Goal: Book appointment/travel/reservation

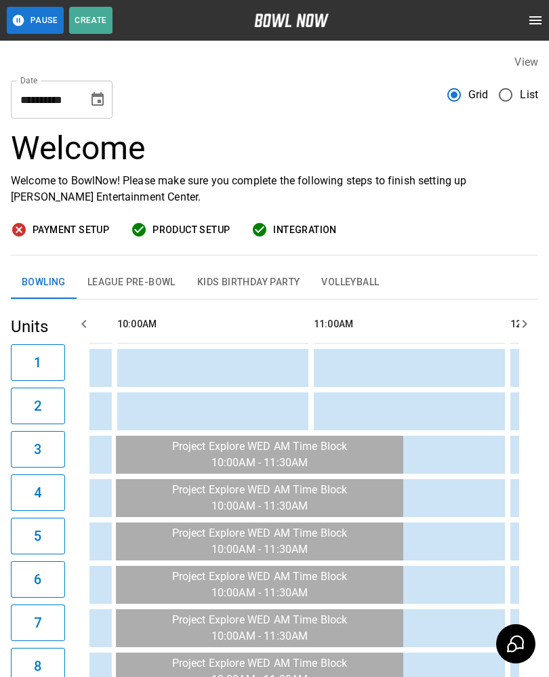
click at [94, 100] on icon "Choose date, selected date is Sep 17, 2025" at bounding box center [98, 100] width 16 height 16
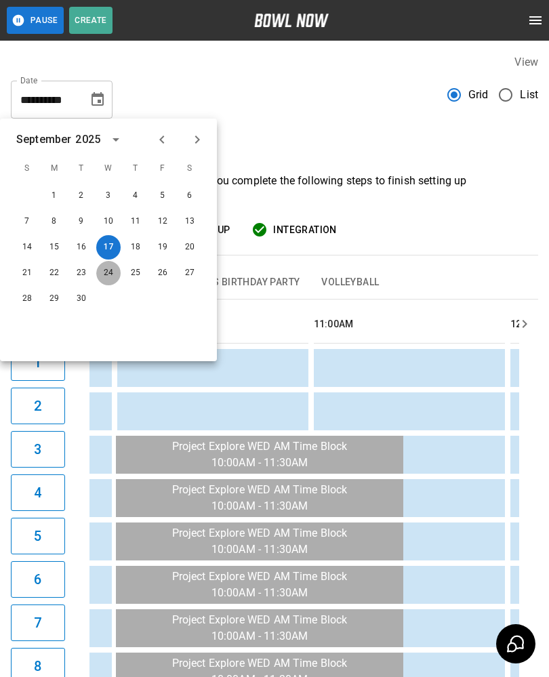
click at [101, 274] on button "24" at bounding box center [108, 273] width 24 height 24
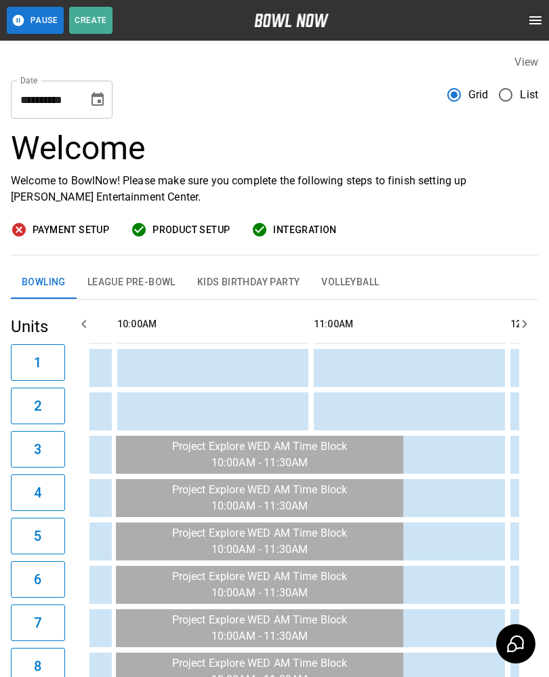
click at [86, 103] on button "Choose date, selected date is Sep 24, 2025" at bounding box center [97, 99] width 27 height 27
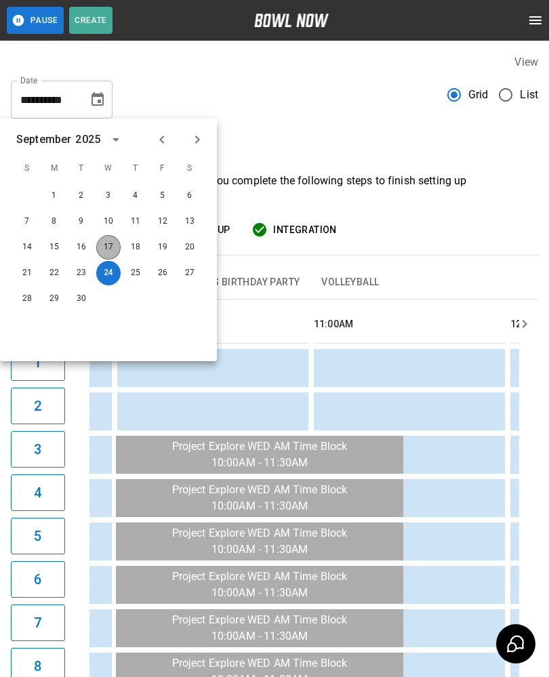
click at [98, 248] on button "17" at bounding box center [108, 247] width 24 height 24
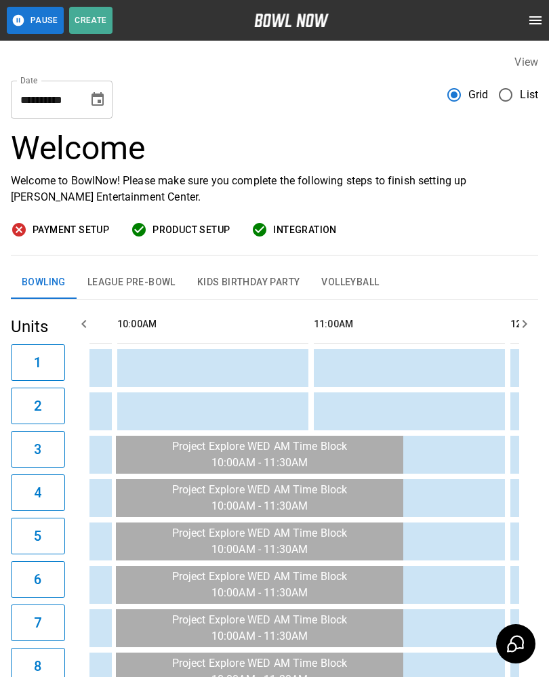
click at [94, 97] on icon "Choose date, selected date is Sep 17, 2025" at bounding box center [98, 99] width 12 height 14
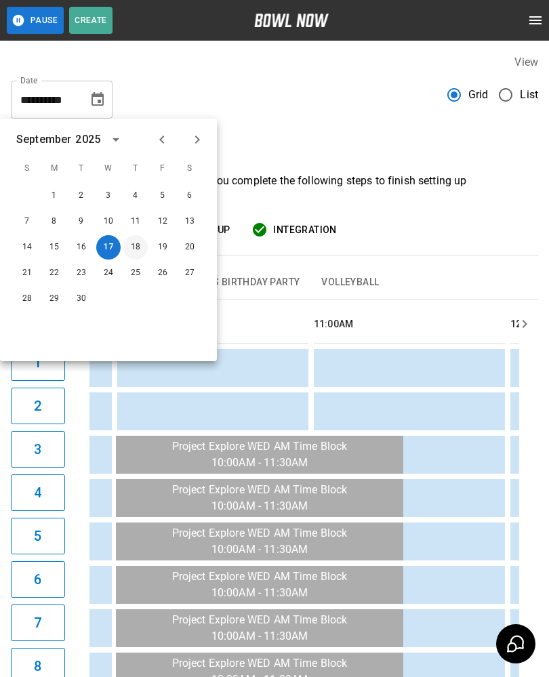
click at [125, 243] on button "18" at bounding box center [135, 247] width 24 height 24
type input "**********"
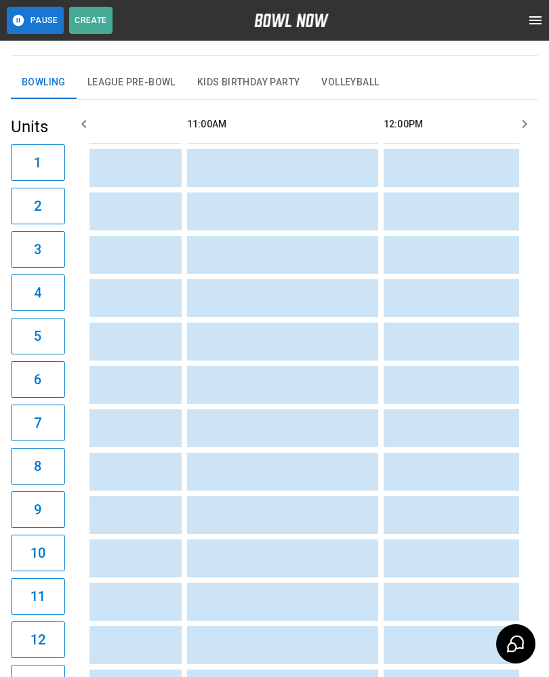
scroll to position [0, 454]
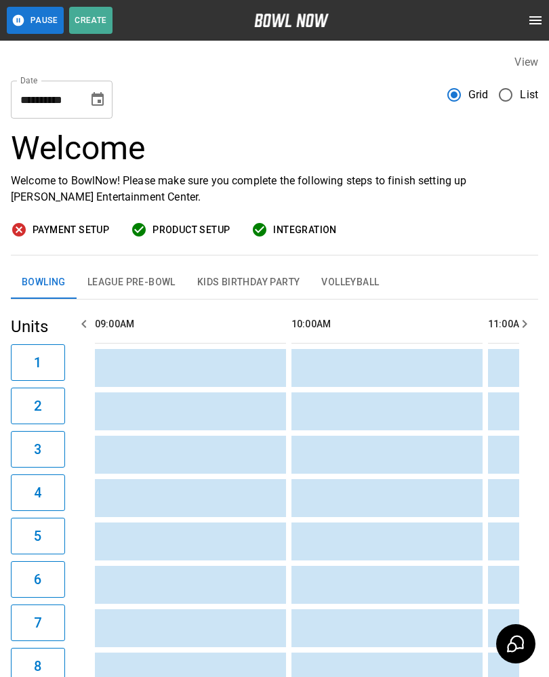
click at [121, 277] on button "League Pre-Bowl" at bounding box center [132, 283] width 110 height 33
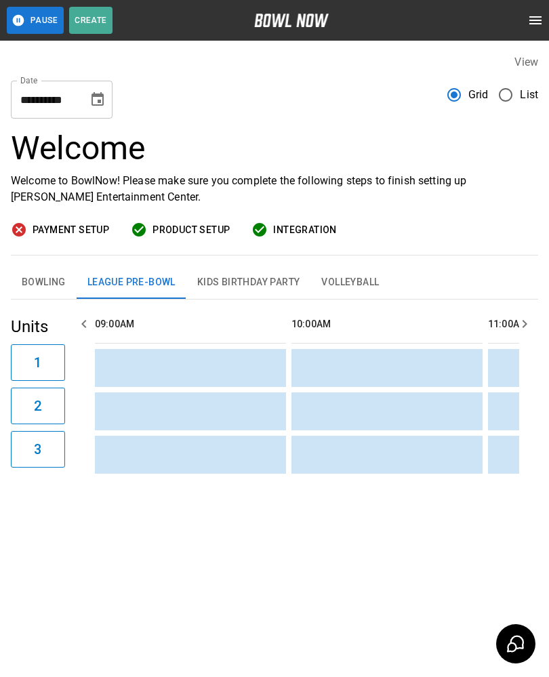
click at [42, 275] on button "Bowling" at bounding box center [44, 283] width 66 height 33
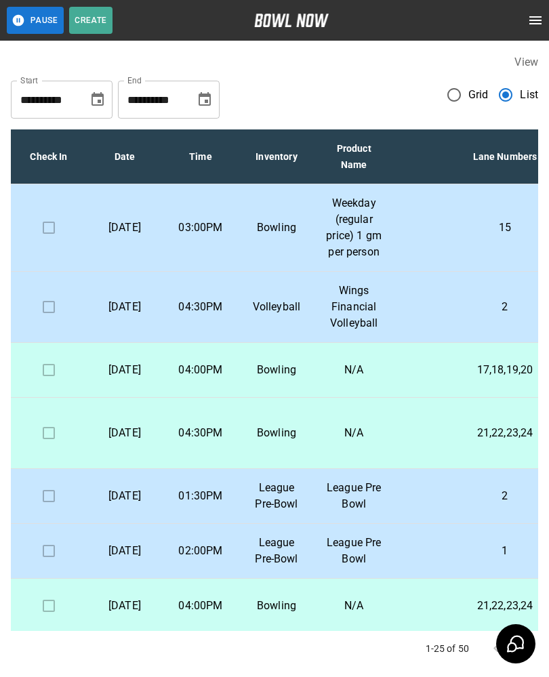
click at [382, 513] on p "League Pre Bowl" at bounding box center [354, 496] width 57 height 33
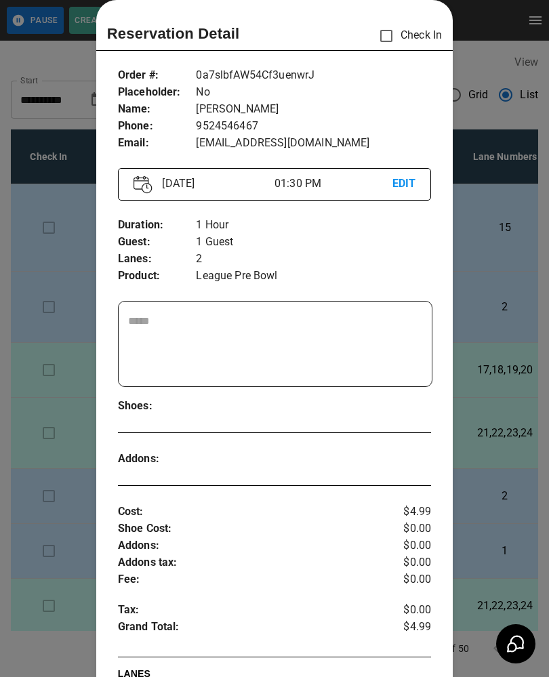
click at [70, 555] on div at bounding box center [274, 338] width 549 height 677
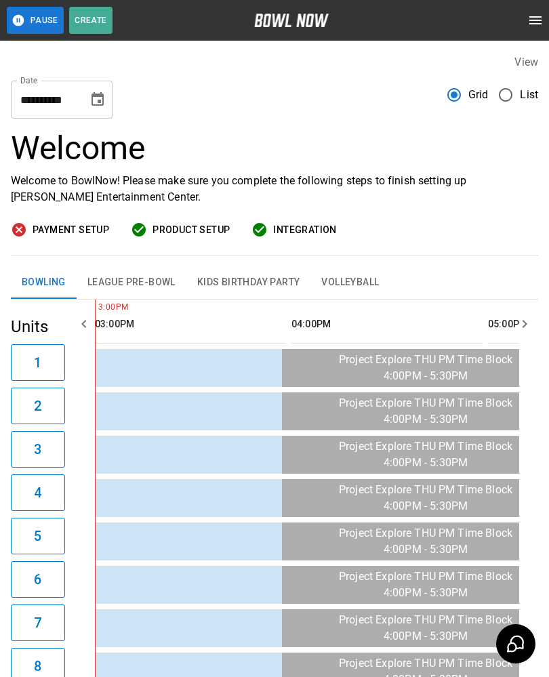
click at [99, 104] on icon "Choose date, selected date is Sep 18, 2025" at bounding box center [98, 100] width 16 height 16
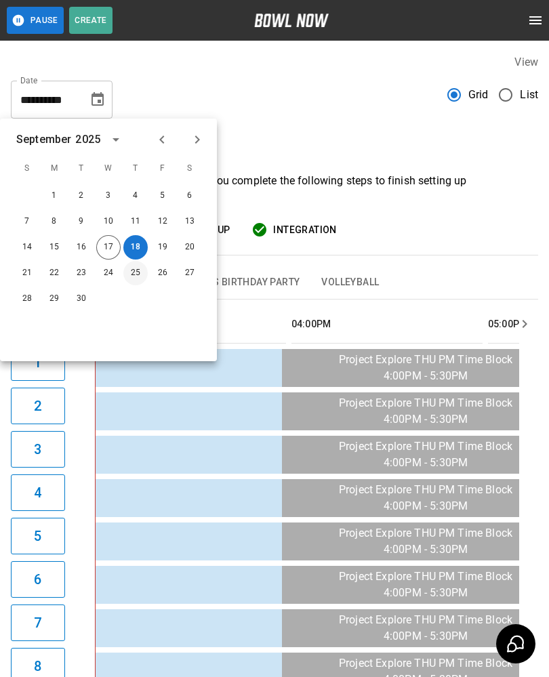
click at [131, 267] on button "25" at bounding box center [135, 273] width 24 height 24
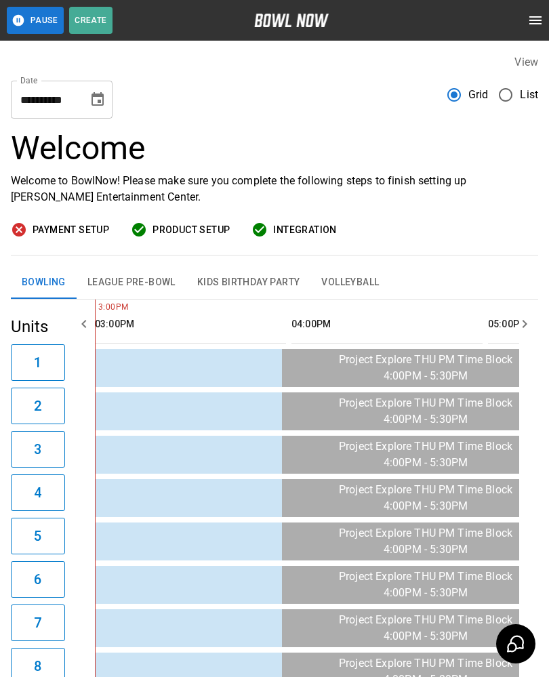
click at [92, 102] on icon "Choose date, selected date is Sep 25, 2025" at bounding box center [98, 99] width 12 height 14
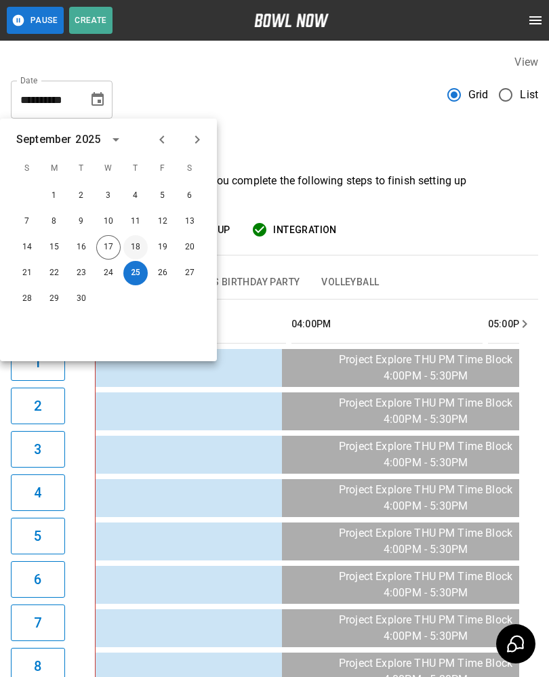
click at [134, 254] on button "18" at bounding box center [135, 247] width 24 height 24
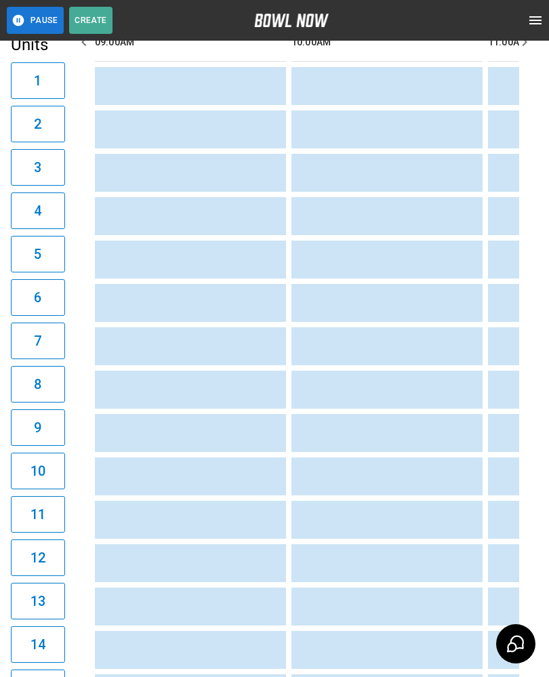
scroll to position [0, 0]
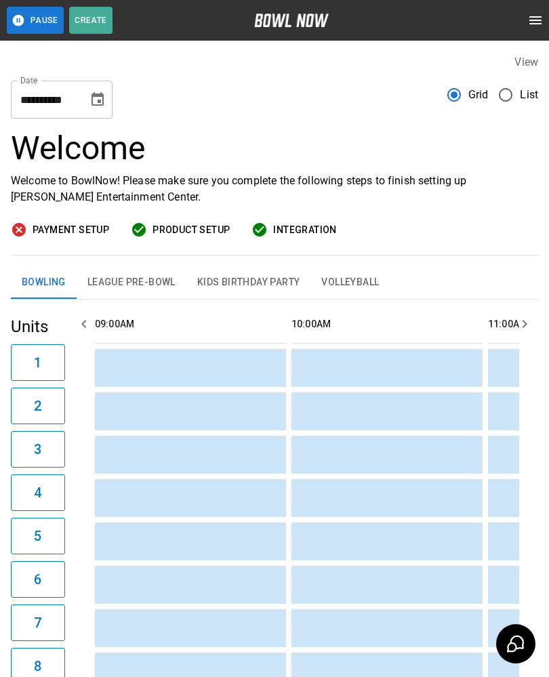
click at [105, 97] on icon "Choose date, selected date is Sep 18, 2025" at bounding box center [98, 100] width 16 height 16
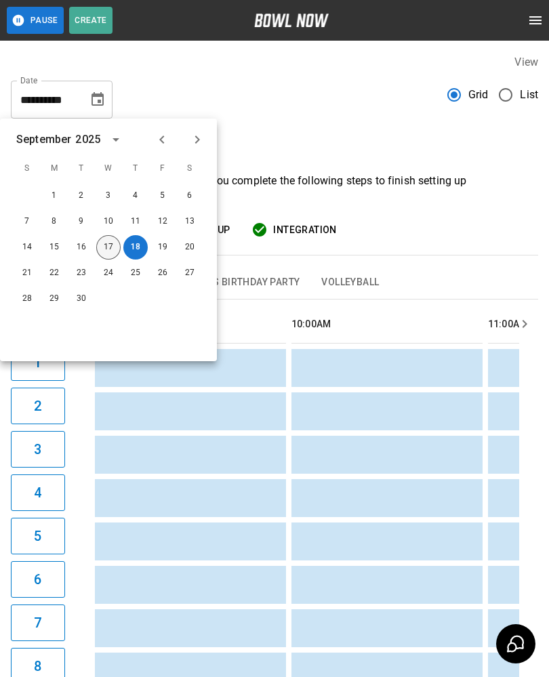
click at [100, 256] on button "17" at bounding box center [108, 247] width 24 height 24
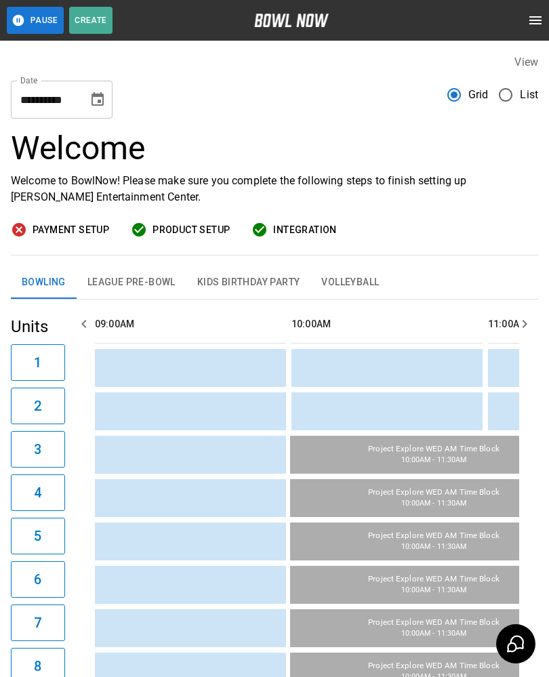
type input "**********"
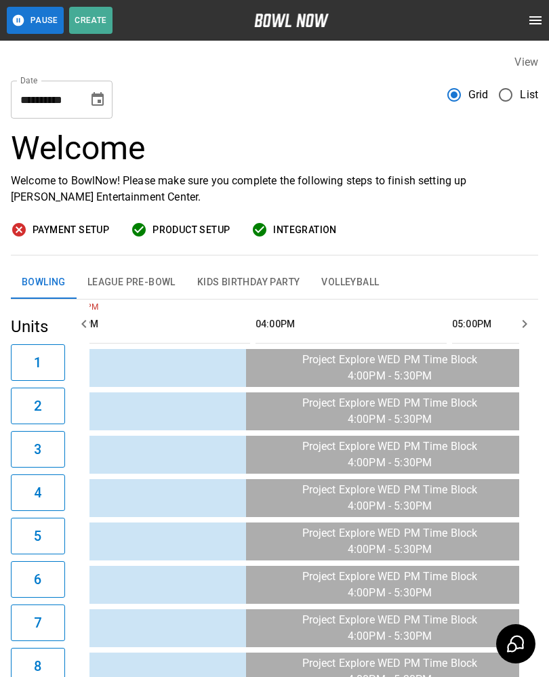
scroll to position [0, 1219]
click at [134, 463] on td "sticky table" at bounding box center [135, 455] width 44 height 38
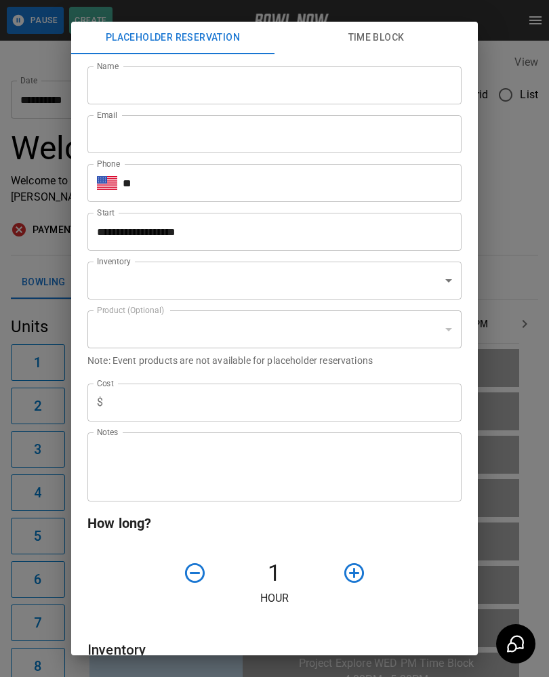
type input "**********"
click at [39, 490] on div "**********" at bounding box center [274, 338] width 549 height 677
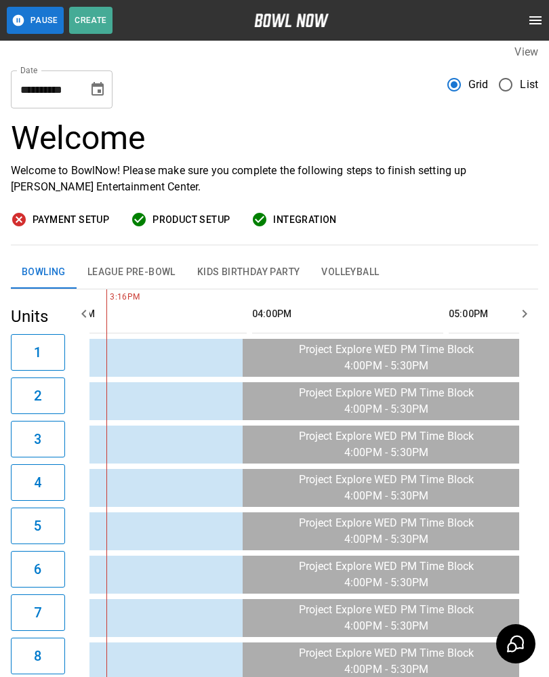
scroll to position [0, 0]
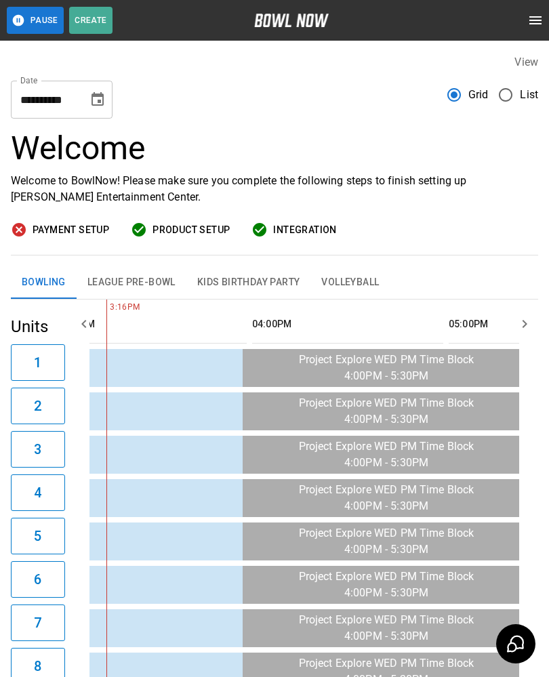
click at [94, 103] on icon "Choose date, selected date is Sep 17, 2025" at bounding box center [98, 100] width 16 height 16
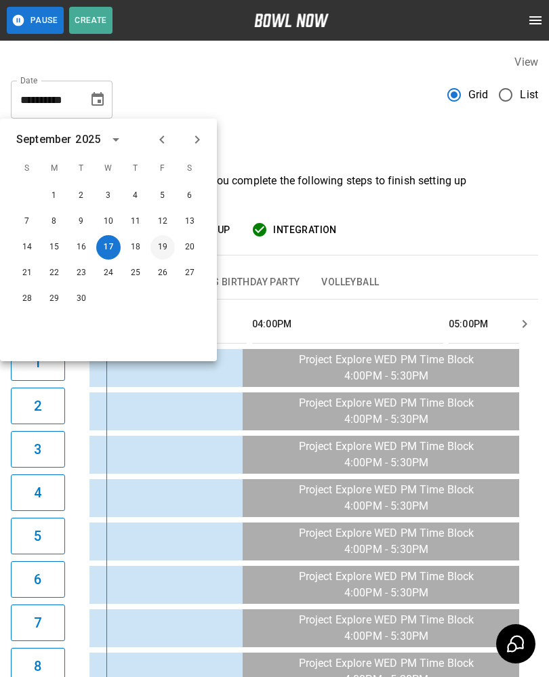
click at [160, 249] on button "19" at bounding box center [163, 247] width 24 height 24
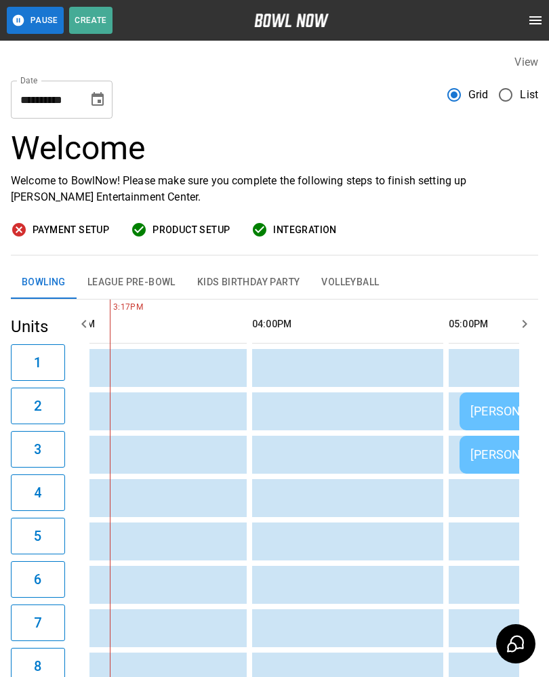
click at [114, 284] on button "League Pre-Bowl" at bounding box center [132, 283] width 110 height 33
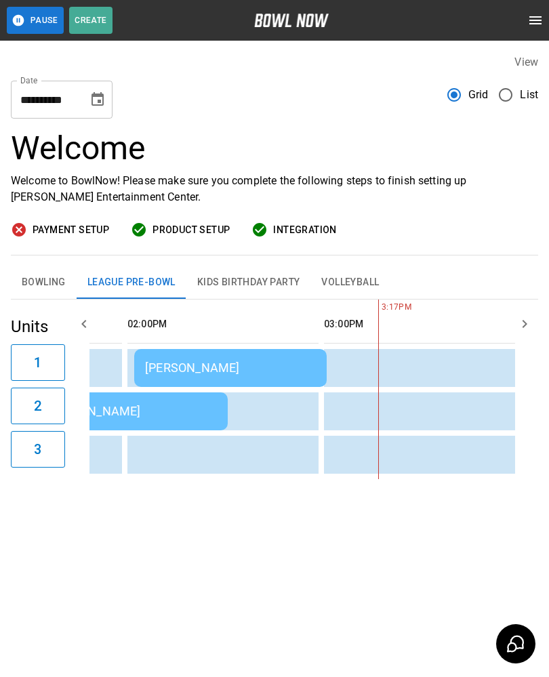
scroll to position [0, 928]
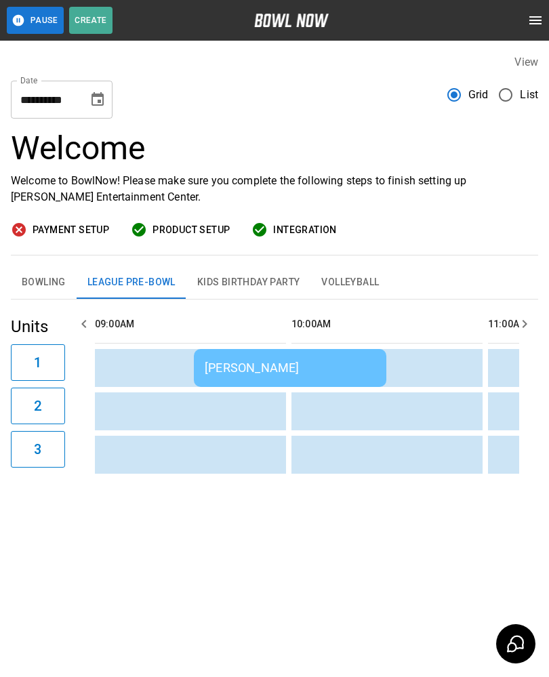
click at [242, 369] on div "[PERSON_NAME]" at bounding box center [290, 368] width 171 height 14
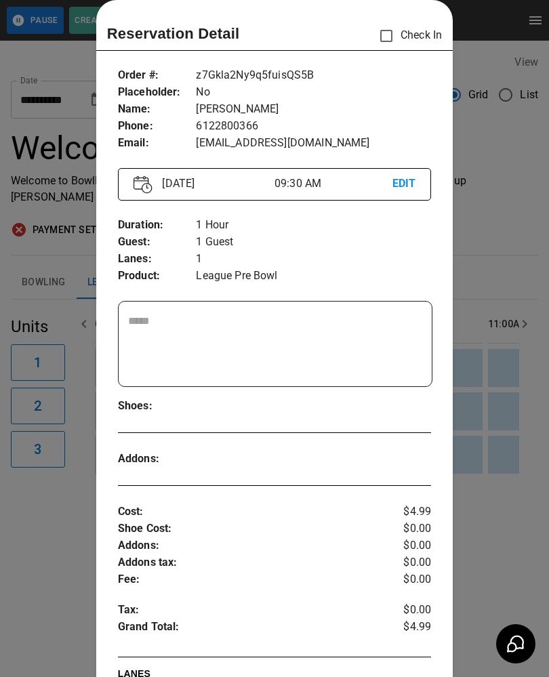
click at [36, 551] on div at bounding box center [274, 338] width 549 height 677
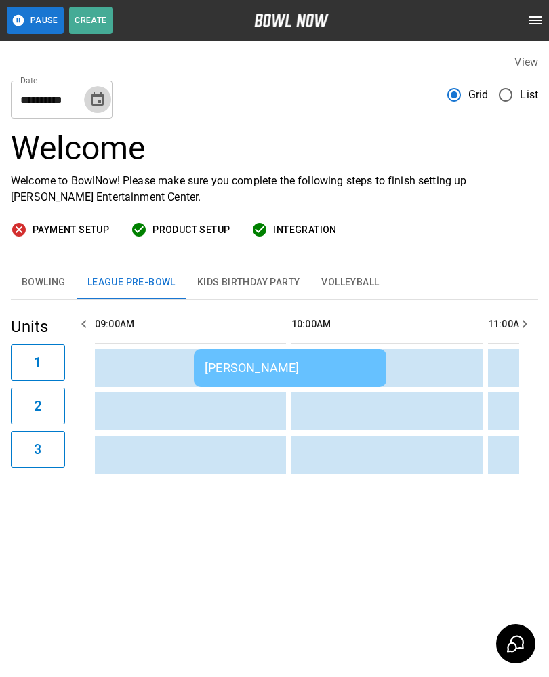
click at [97, 102] on icon "Choose date, selected date is Sep 19, 2025" at bounding box center [98, 100] width 16 height 16
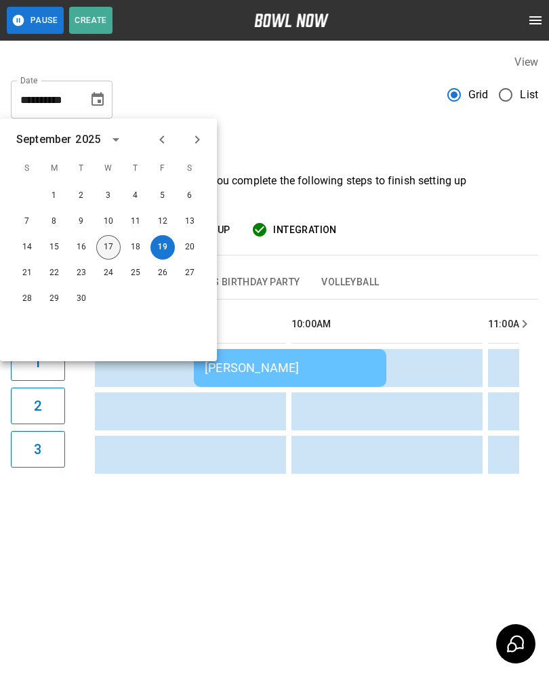
click at [107, 254] on button "17" at bounding box center [108, 247] width 24 height 24
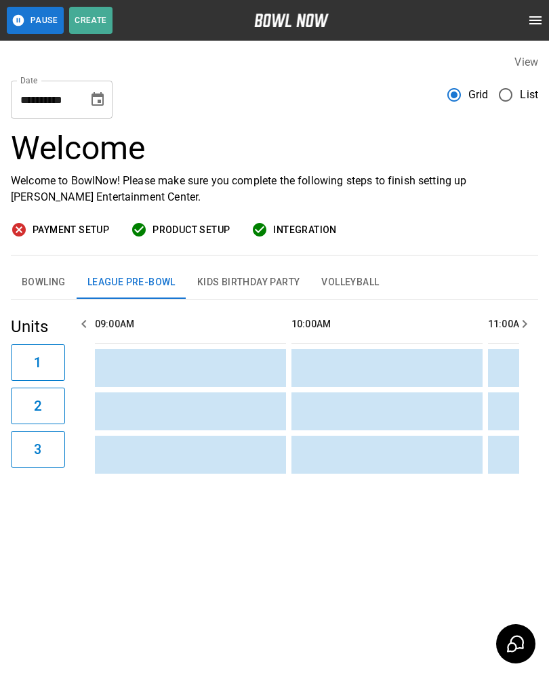
type input "**********"
click at [50, 286] on button "Bowling" at bounding box center [44, 283] width 66 height 33
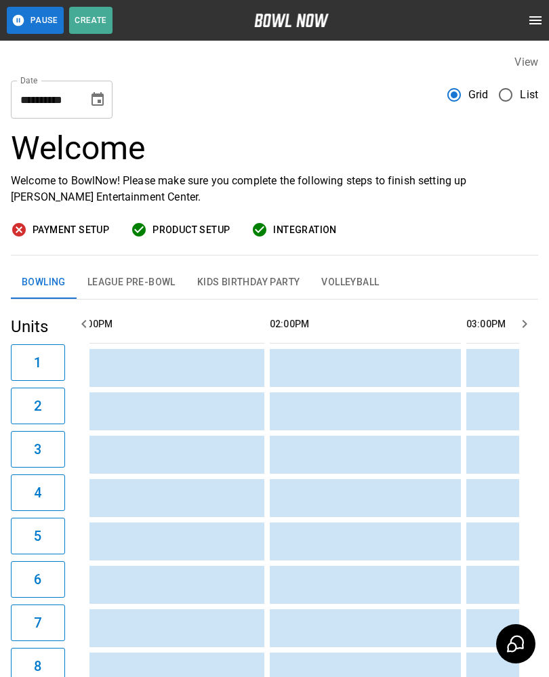
scroll to position [0, 804]
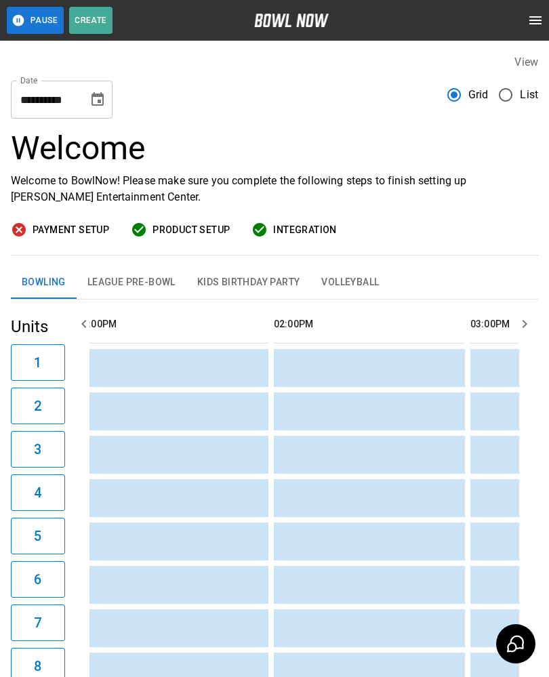
click at [418, 482] on td "sticky table" at bounding box center [402, 498] width 44 height 38
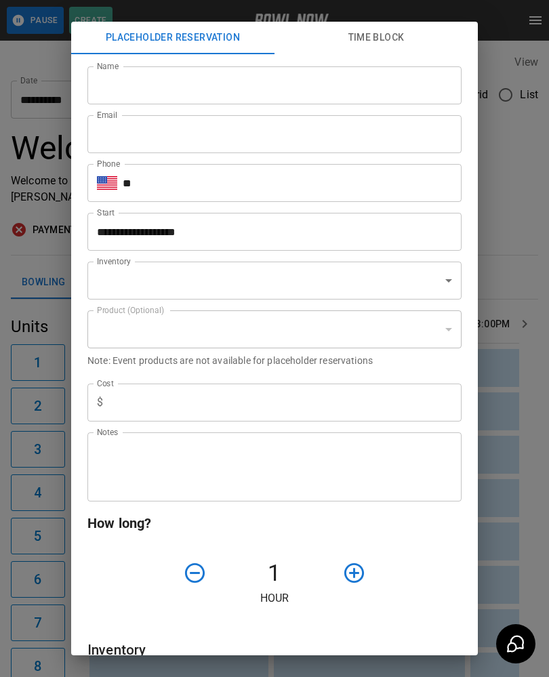
type input "**********"
click at [499, 454] on div "**********" at bounding box center [274, 338] width 549 height 677
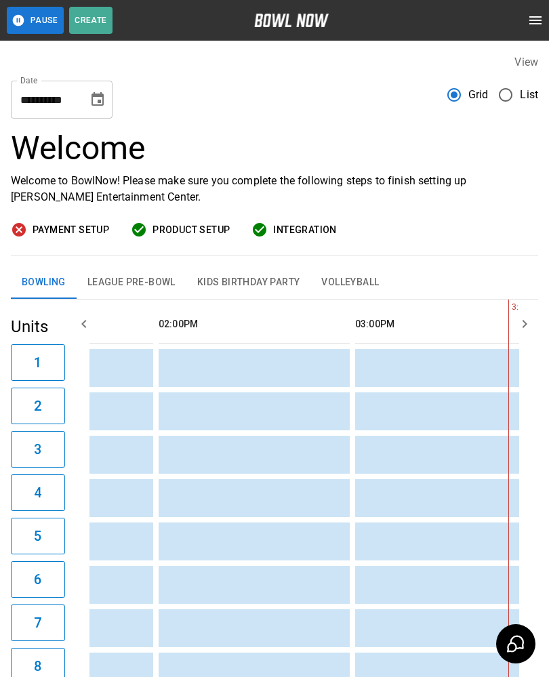
scroll to position [0, 991]
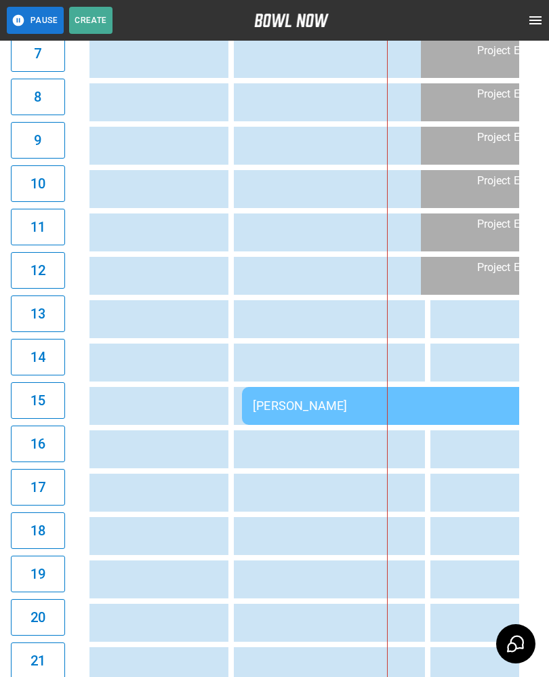
click at [283, 417] on td "[PERSON_NAME]" at bounding box center [437, 406] width 391 height 38
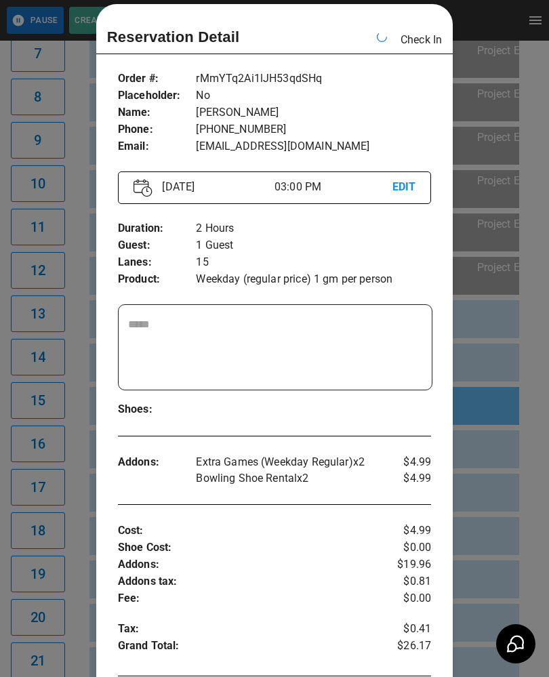
scroll to position [0, 1377]
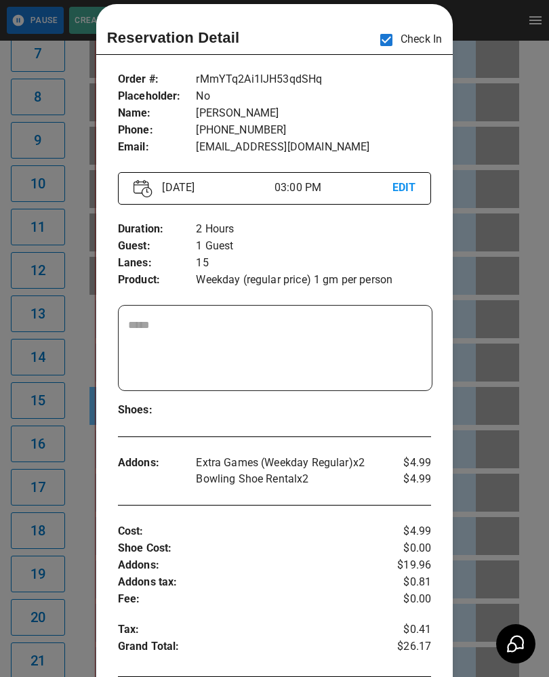
click at [66, 555] on div at bounding box center [274, 338] width 549 height 677
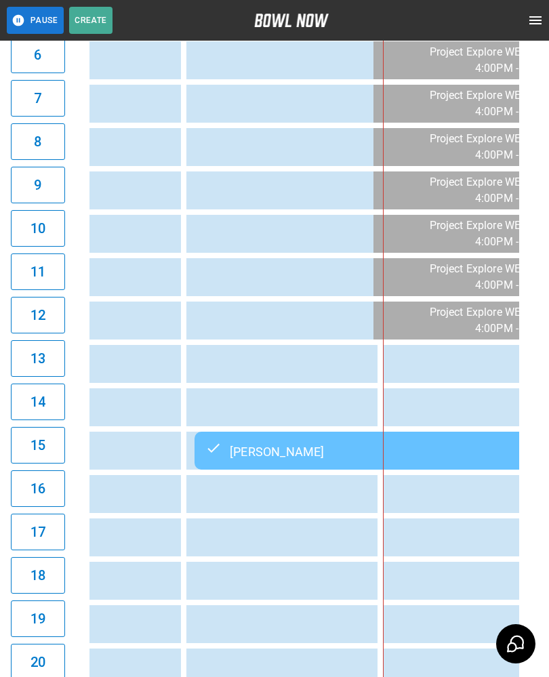
scroll to position [0, 1090]
